Goal: Task Accomplishment & Management: Manage account settings

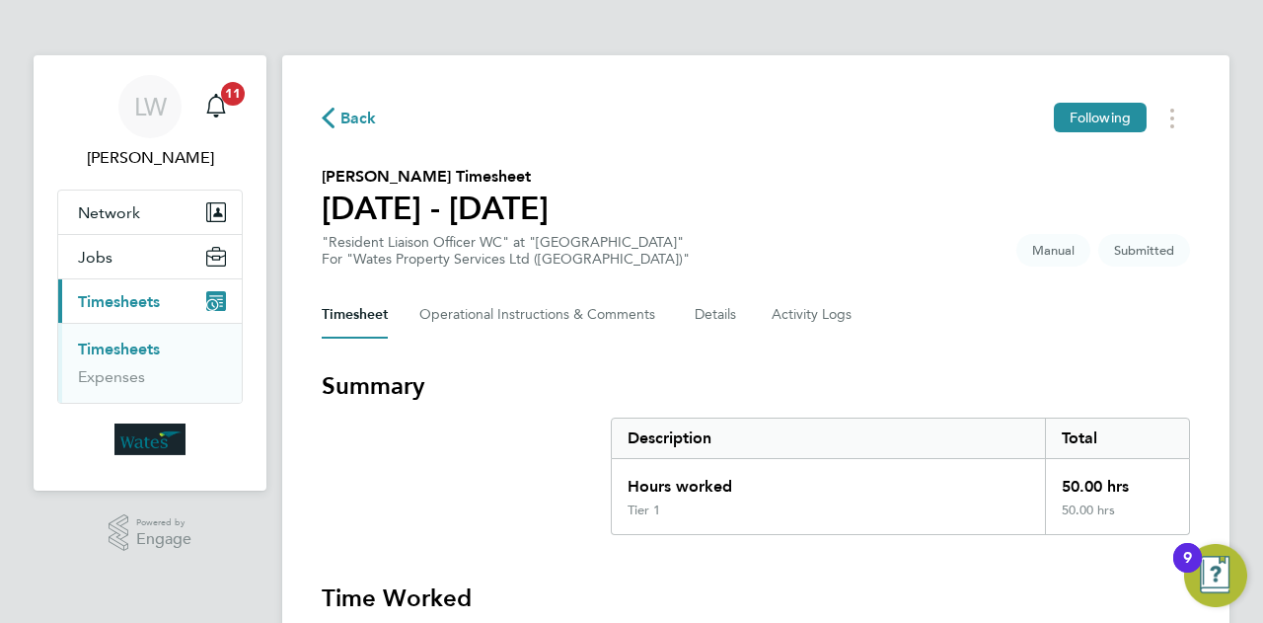
drag, startPoint x: 1262, startPoint y: 174, endPoint x: 1262, endPoint y: 325, distance: 151.0
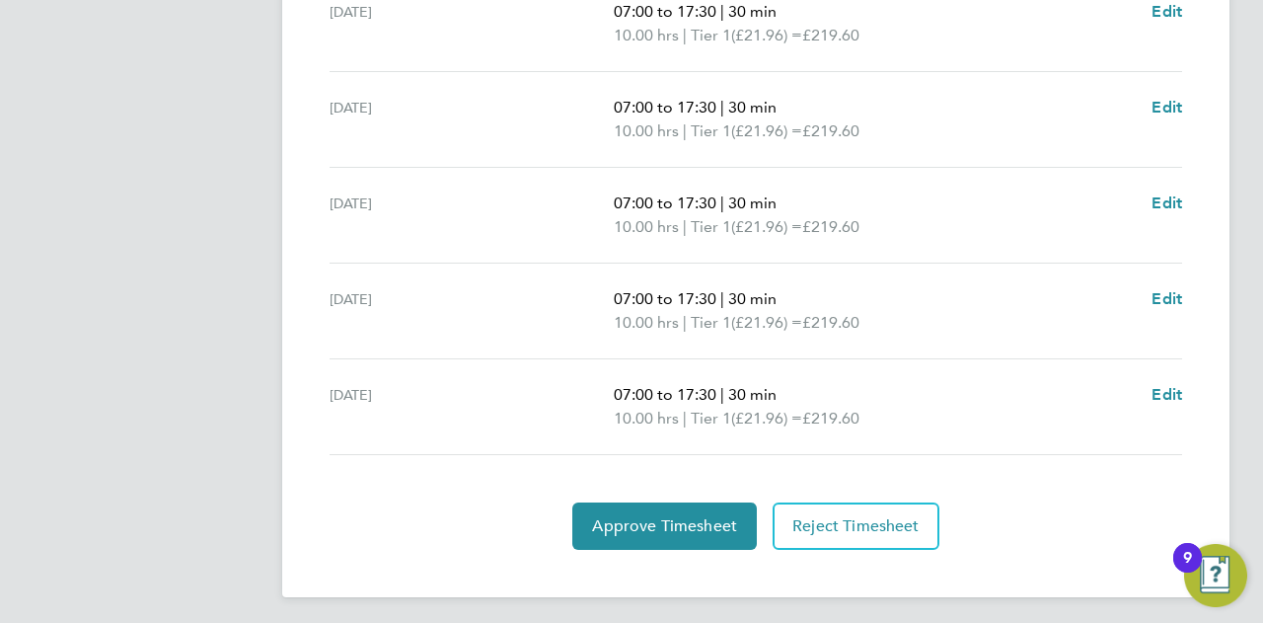
scroll to position [799, 0]
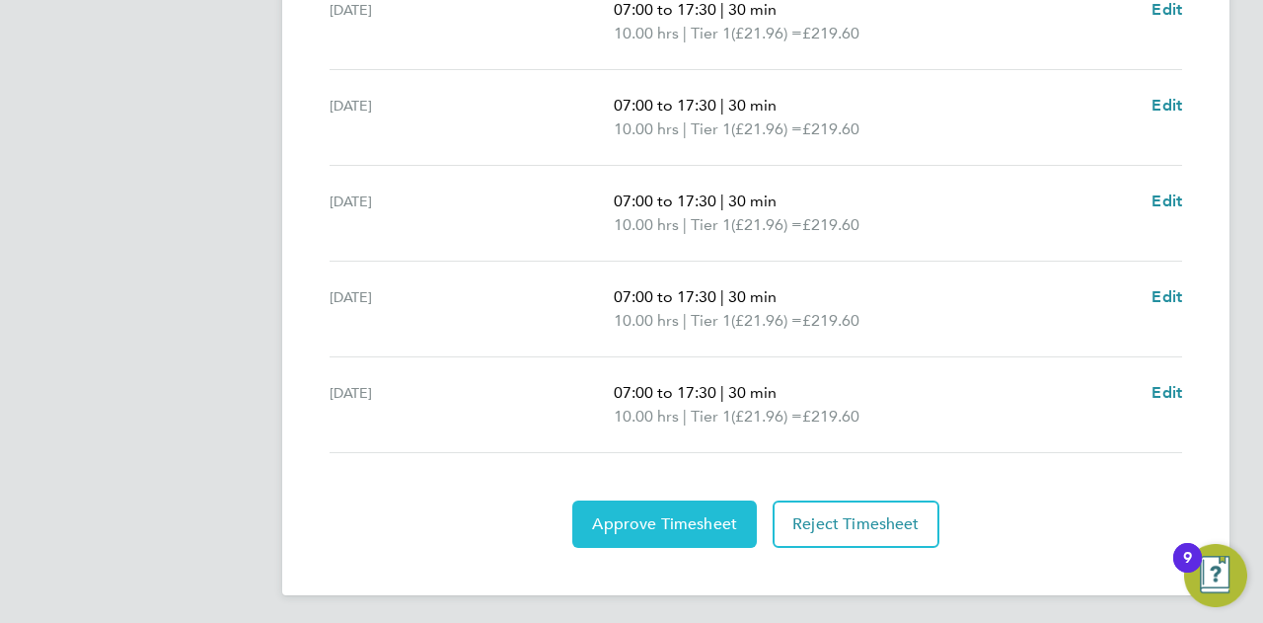
click at [711, 514] on span "Approve Timesheet" at bounding box center [664, 524] width 145 height 20
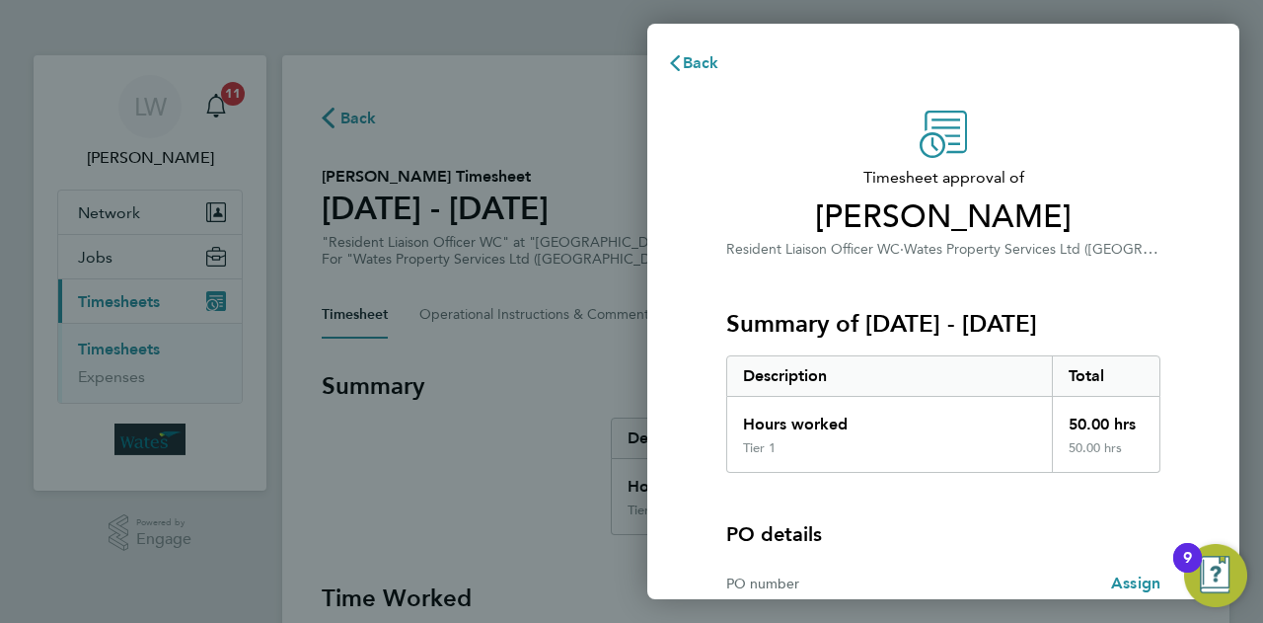
click at [1204, 104] on div "Timesheet approval of [PERSON_NAME] Resident Liaison Officer WC · Wates Propert…" at bounding box center [943, 436] width 592 height 699
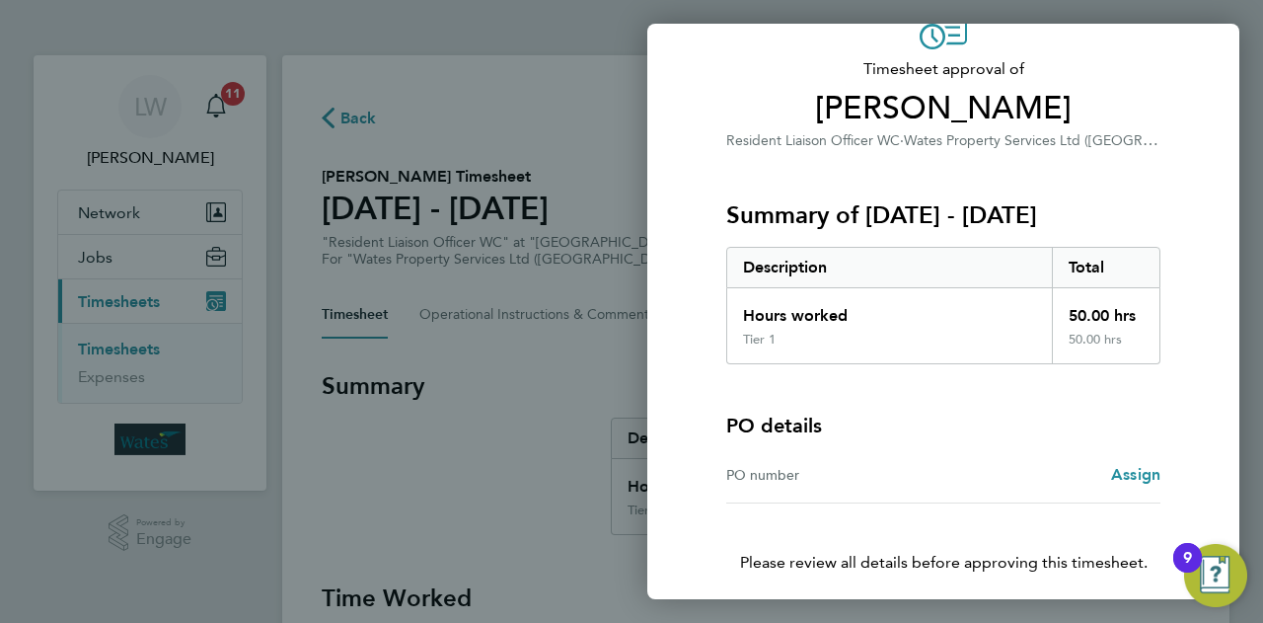
scroll to position [185, 0]
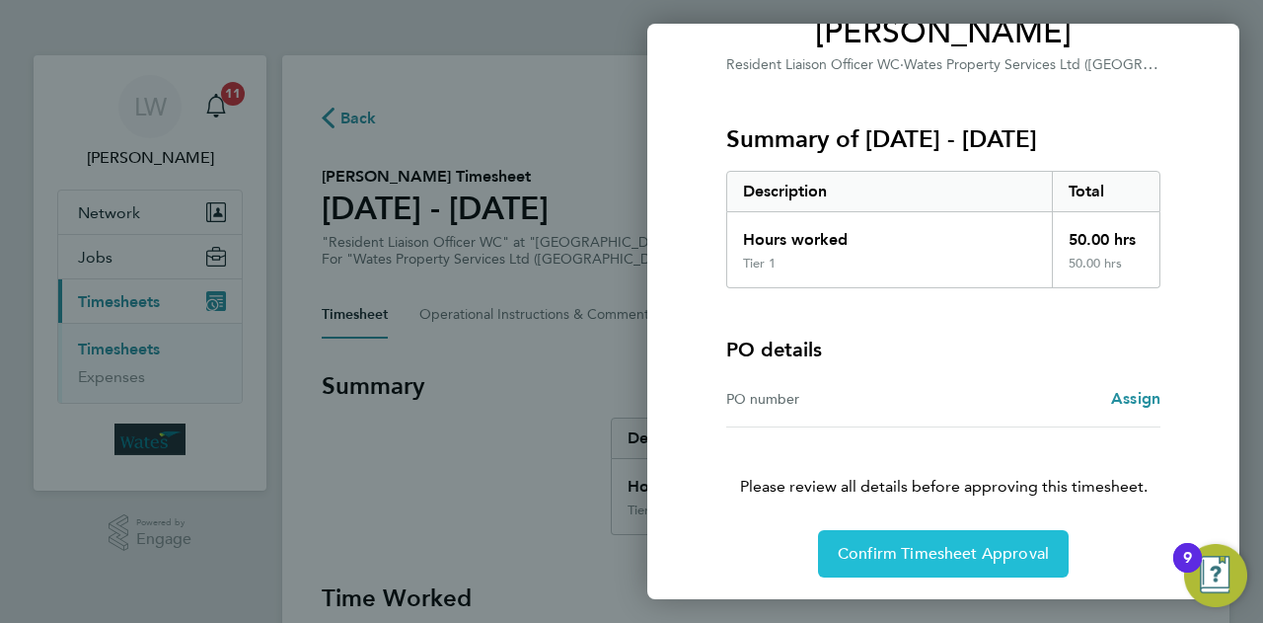
click at [881, 538] on button "Confirm Timesheet Approval" at bounding box center [943, 553] width 251 height 47
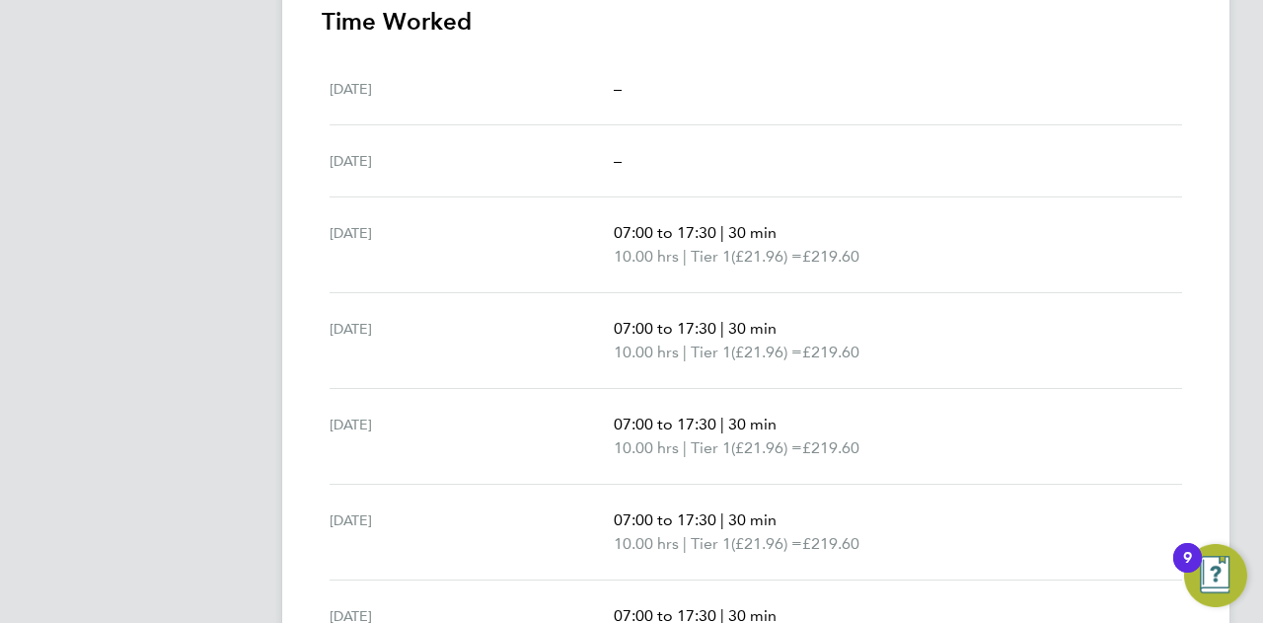
scroll to position [705, 0]
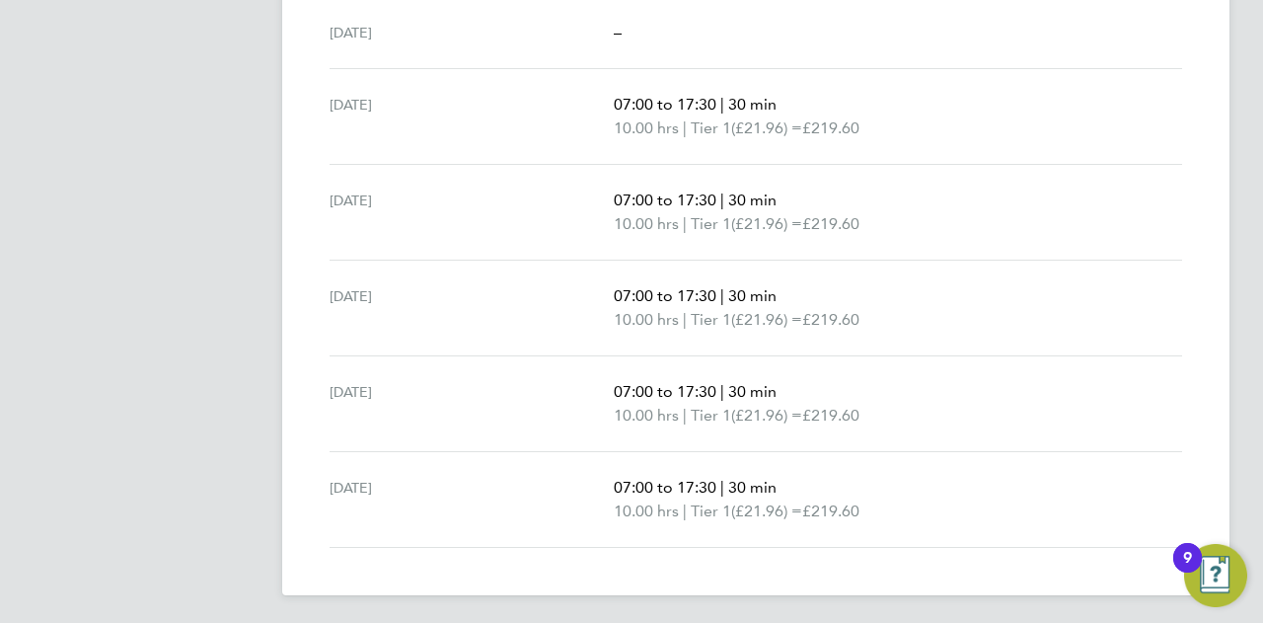
click at [1137, 97] on p "07:00 to 17:30 | 30 min" at bounding box center [890, 105] width 553 height 24
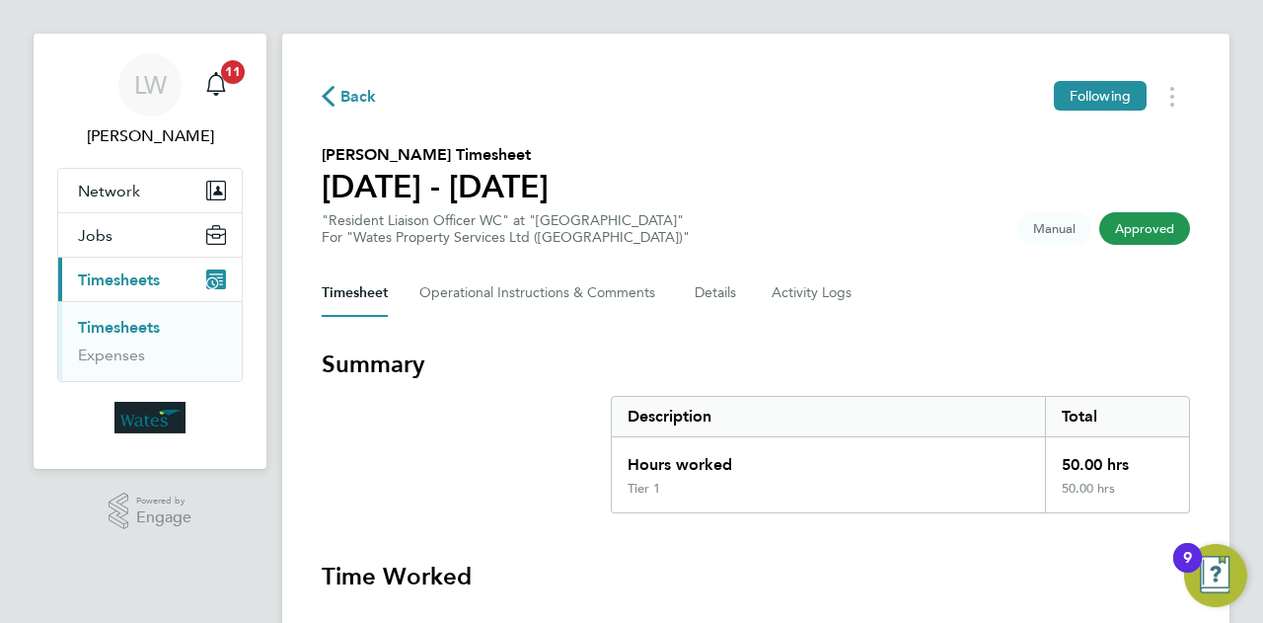
scroll to position [0, 0]
